Goal: Information Seeking & Learning: Learn about a topic

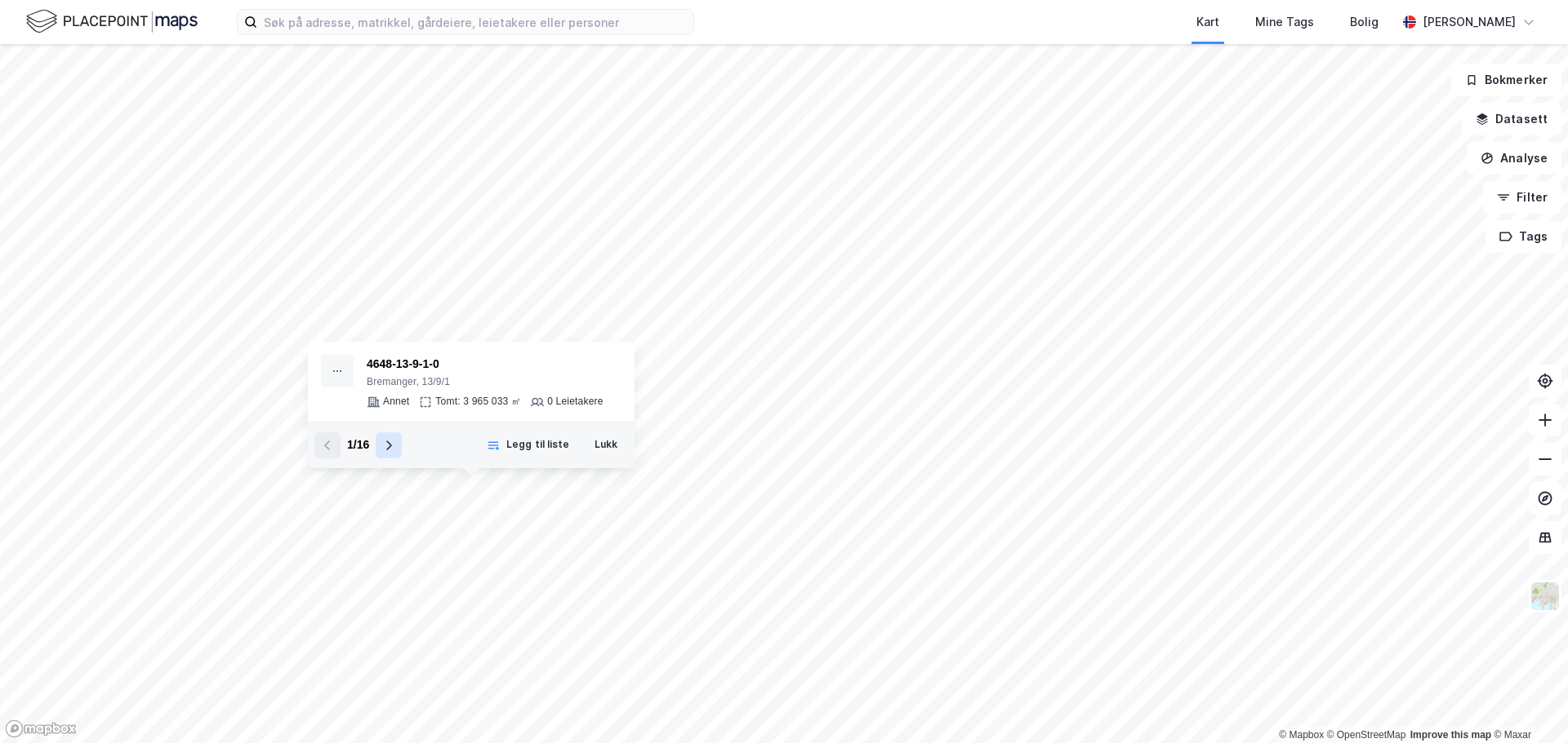
click at [386, 441] on icon at bounding box center [388, 445] width 13 height 13
click at [387, 441] on icon at bounding box center [388, 445] width 13 height 13
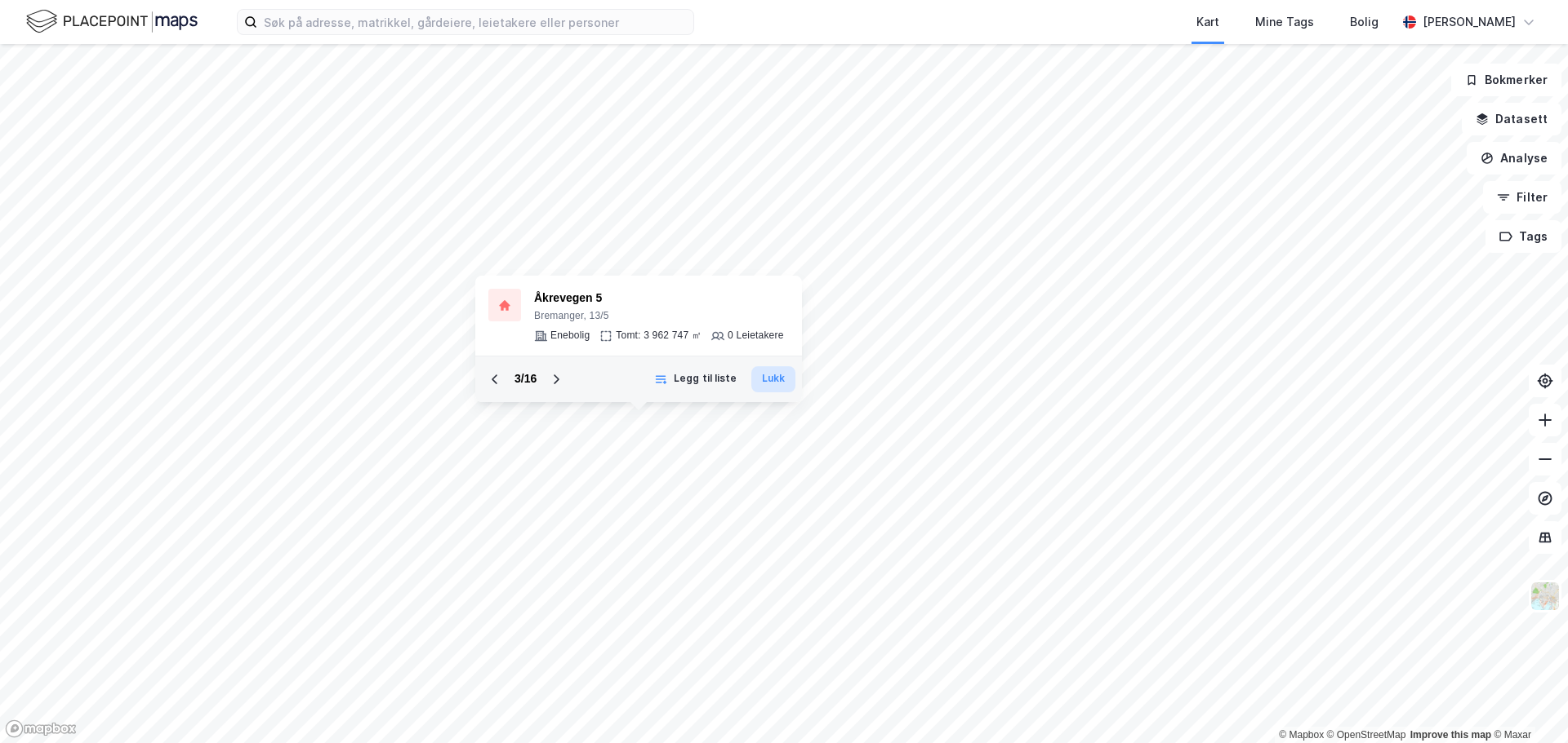
click at [784, 380] on button "Lukk" at bounding box center [773, 379] width 44 height 26
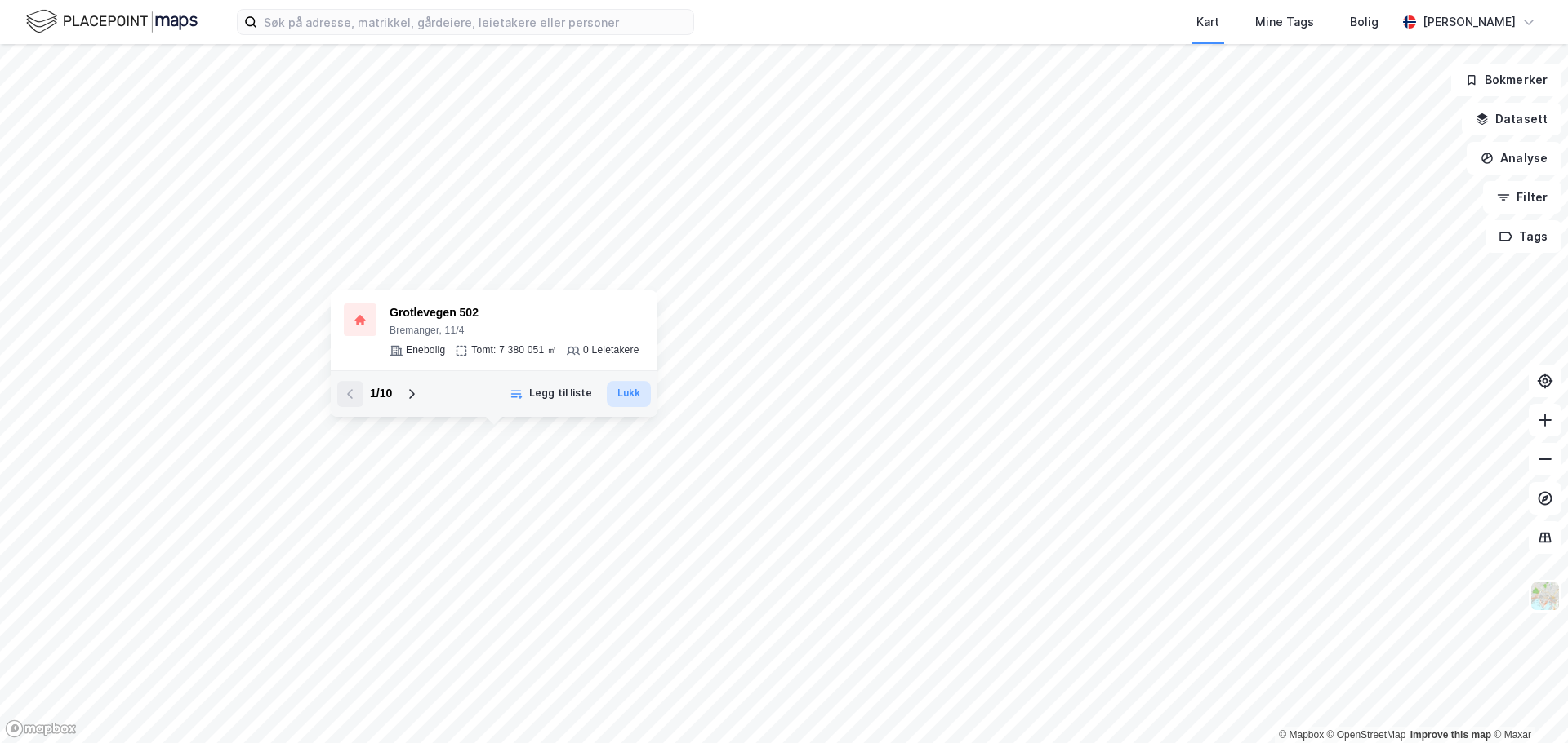
click at [622, 395] on button "Lukk" at bounding box center [628, 394] width 44 height 26
